Goal: Task Accomplishment & Management: Manage account settings

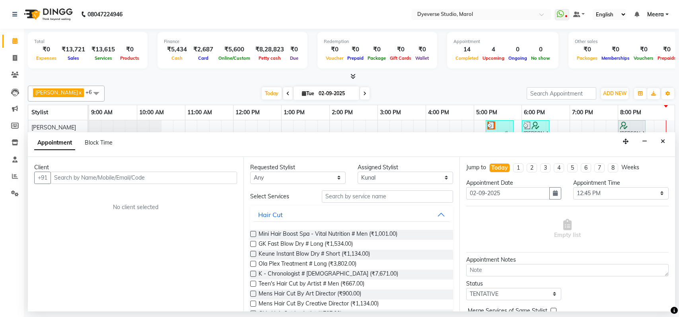
select select "48560"
select select "765"
select select "tentative"
click at [661, 140] on icon "Close" at bounding box center [663, 141] width 4 height 6
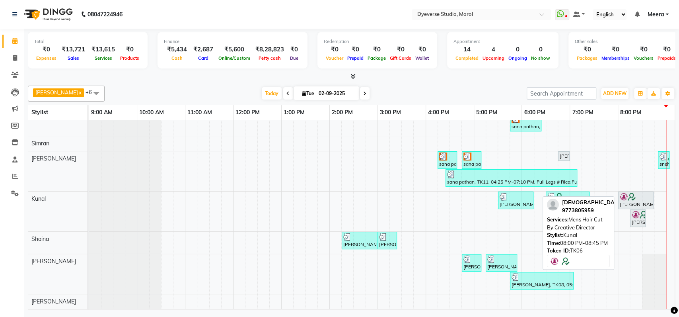
click at [643, 193] on div at bounding box center [636, 197] width 32 height 8
select select "7"
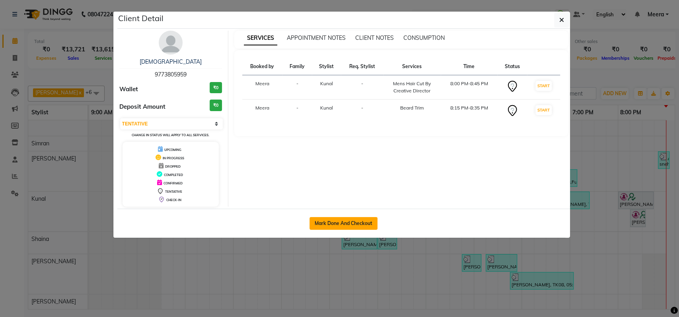
click at [349, 220] on button "Mark Done And Checkout" at bounding box center [344, 223] width 68 height 13
select select "service"
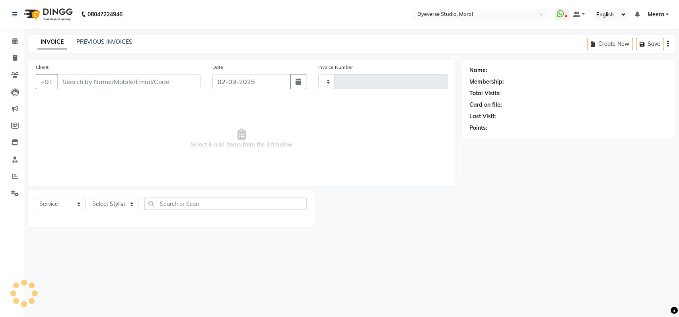
type input "2105"
select select "6368"
type input "9773805959"
select select "48560"
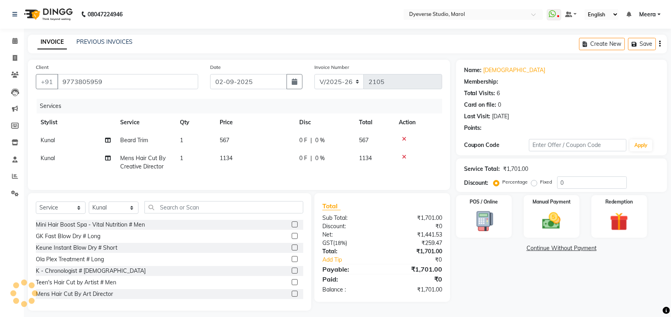
type input "25"
select select "2: Object"
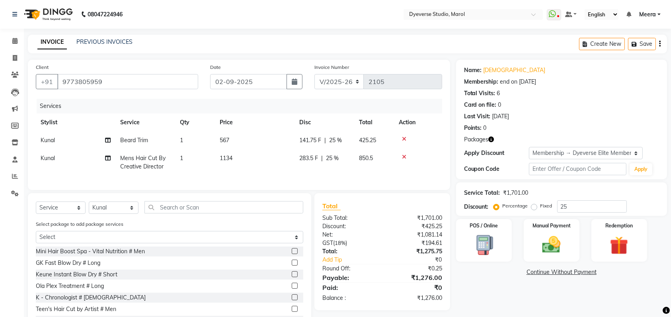
click at [404, 139] on icon at bounding box center [404, 139] width 4 height 6
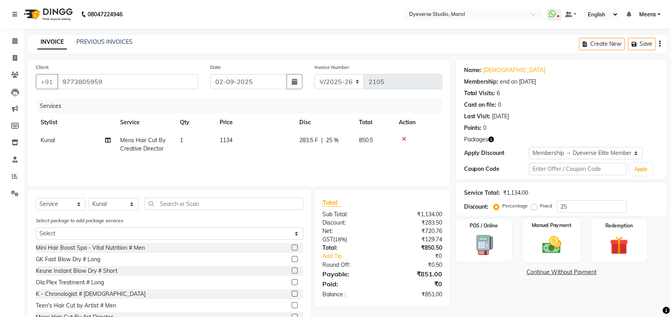
click at [559, 231] on div "Manual Payment" at bounding box center [551, 240] width 58 height 45
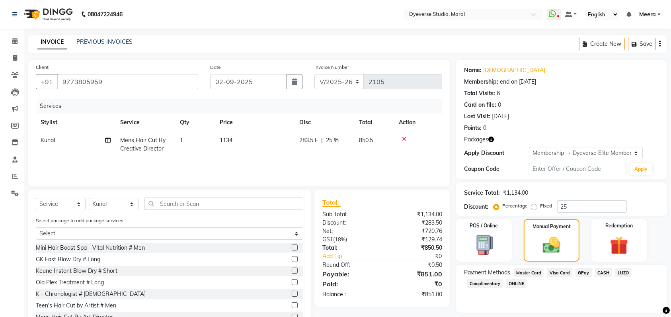
click at [558, 273] on span "Visa Card" at bounding box center [559, 272] width 25 height 9
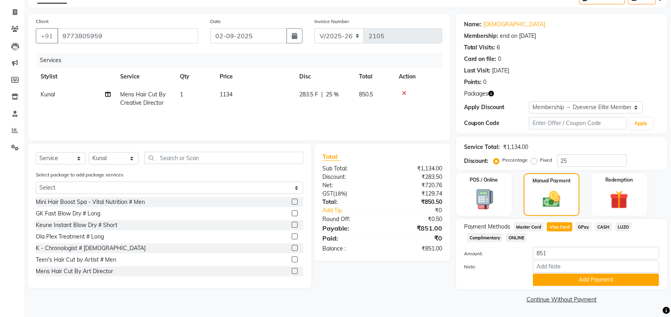
click at [563, 278] on button "Add Payment" at bounding box center [596, 279] width 126 height 12
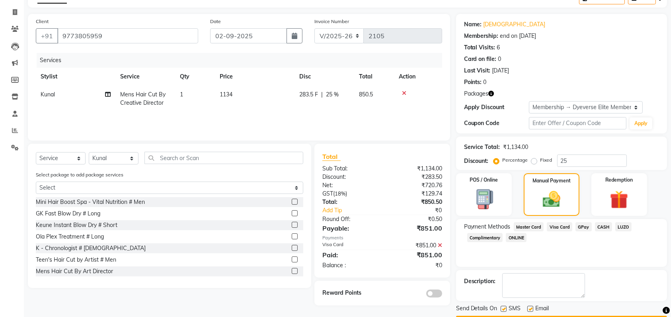
scroll to position [68, 0]
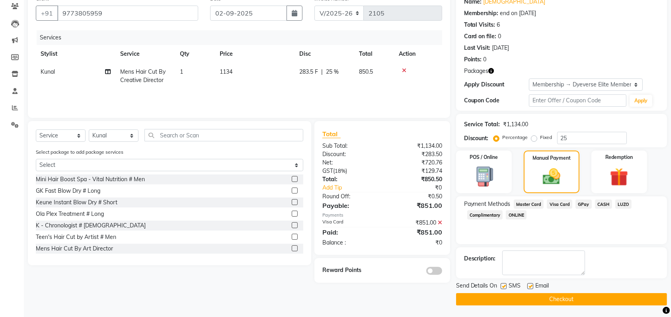
click at [560, 298] on button "Checkout" at bounding box center [561, 299] width 211 height 12
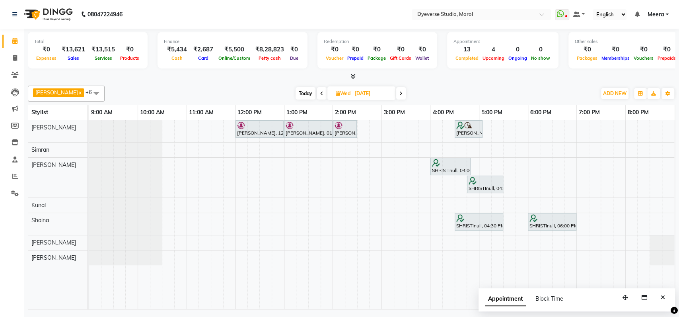
click at [296, 94] on span "Today" at bounding box center [306, 93] width 20 height 12
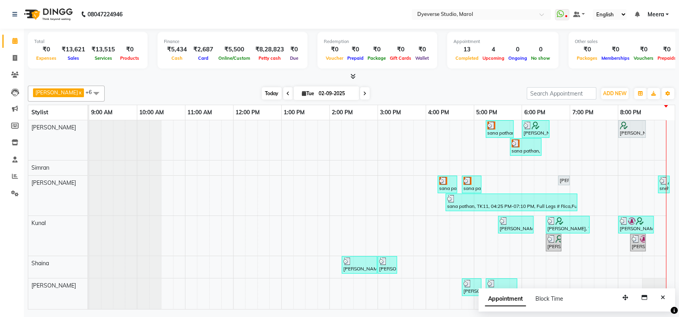
click at [262, 90] on span "Today" at bounding box center [272, 93] width 20 height 12
click at [664, 296] on icon "Close" at bounding box center [663, 297] width 4 height 6
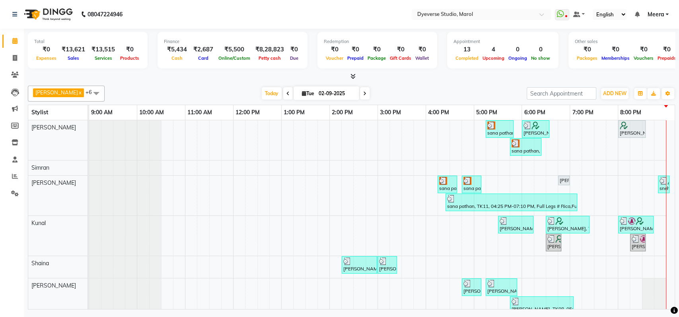
click at [360, 91] on span at bounding box center [365, 93] width 10 height 12
type input "03-09-2025"
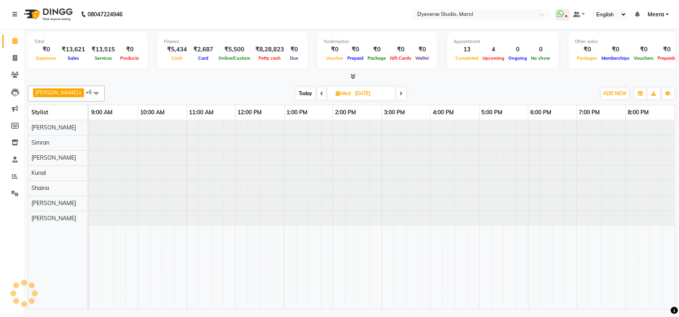
scroll to position [0, 0]
